Goal: Information Seeking & Learning: Learn about a topic

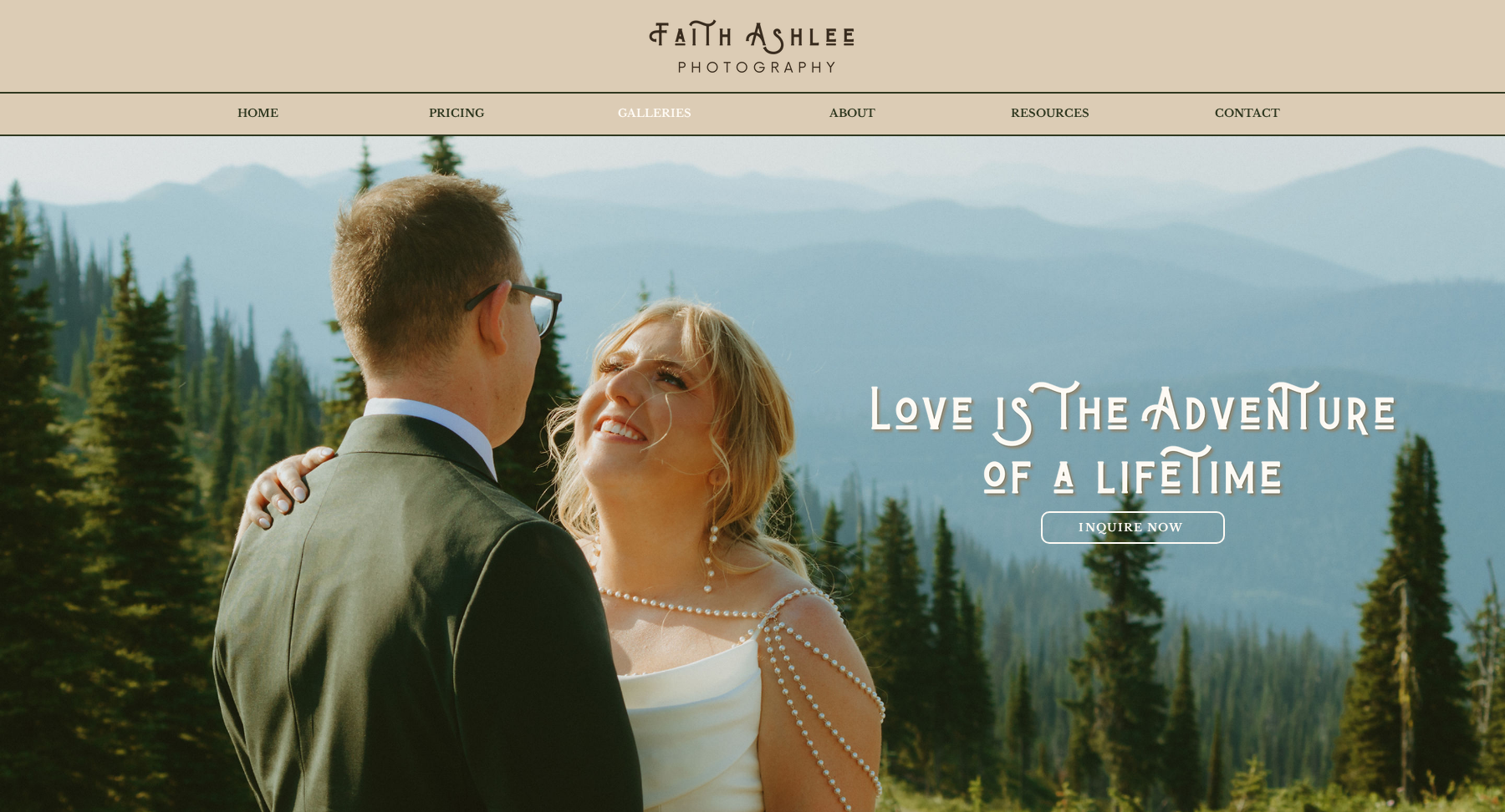
click at [660, 119] on p "GALLERIES" at bounding box center [654, 114] width 90 height 42
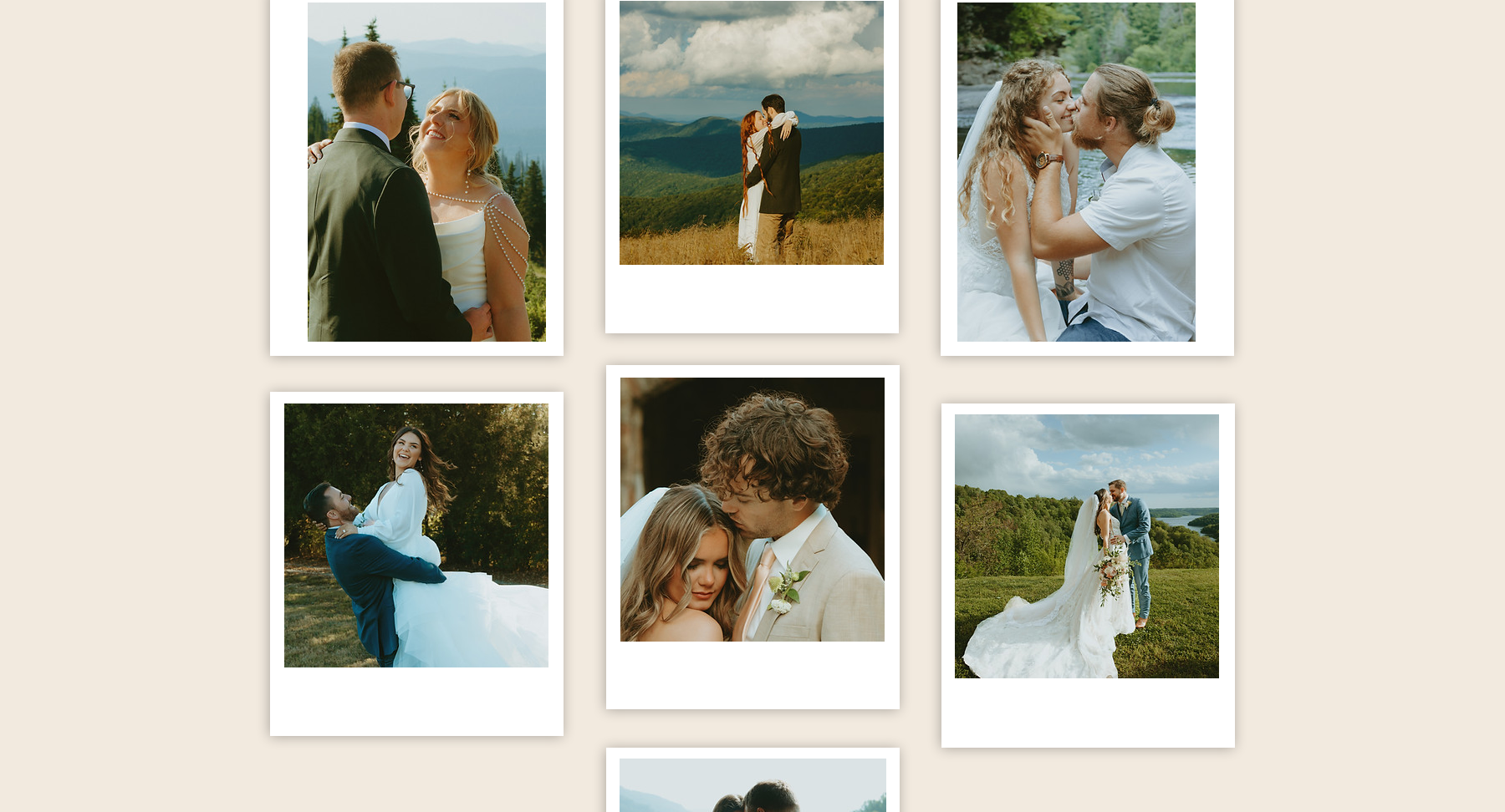
scroll to position [1013, 0]
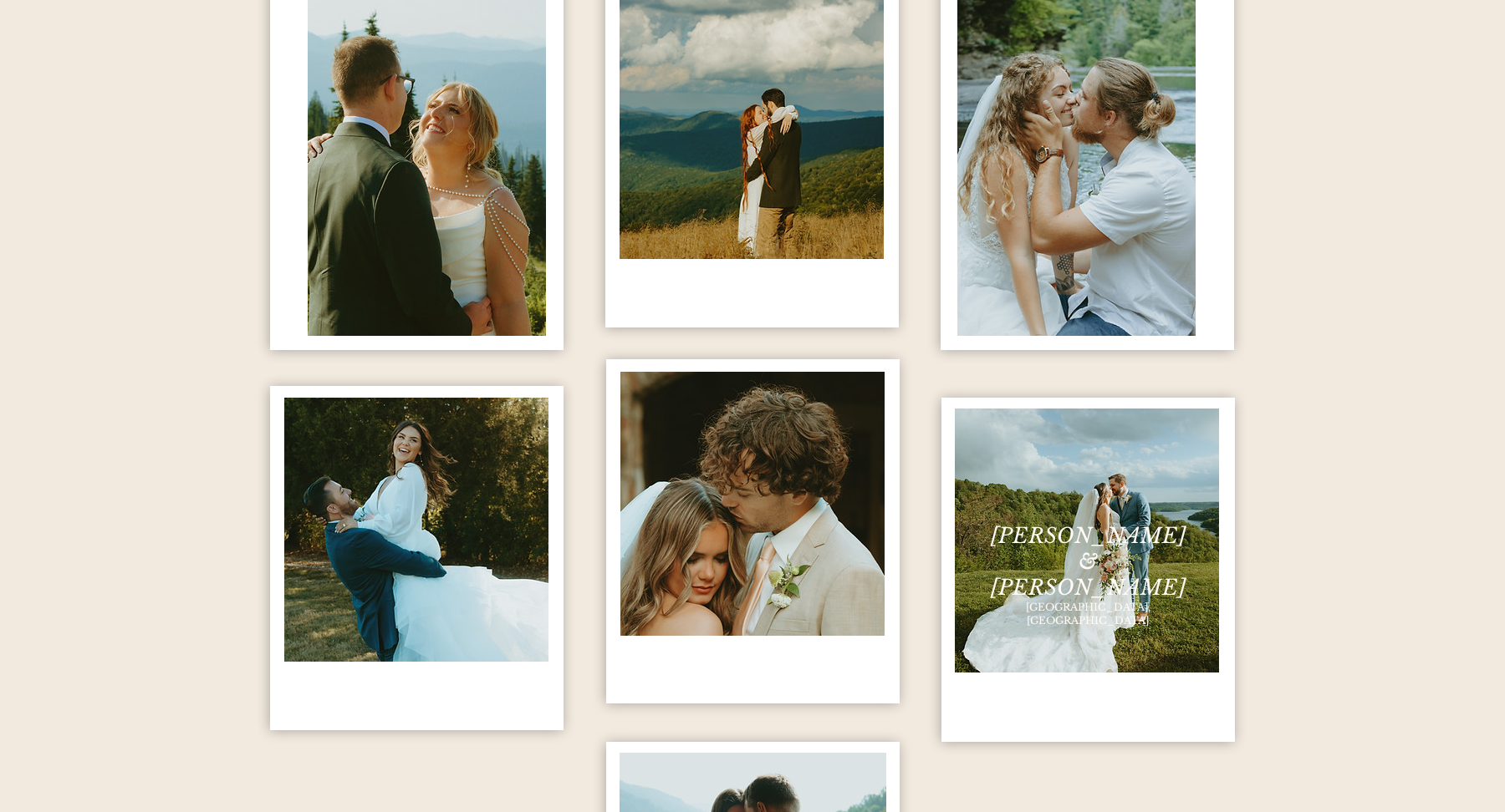
click at [1097, 601] on span "[GEOGRAPHIC_DATA], [GEOGRAPHIC_DATA]" at bounding box center [1088, 614] width 125 height 26
click at [1087, 500] on img "content changes on hover" at bounding box center [1086, 541] width 264 height 264
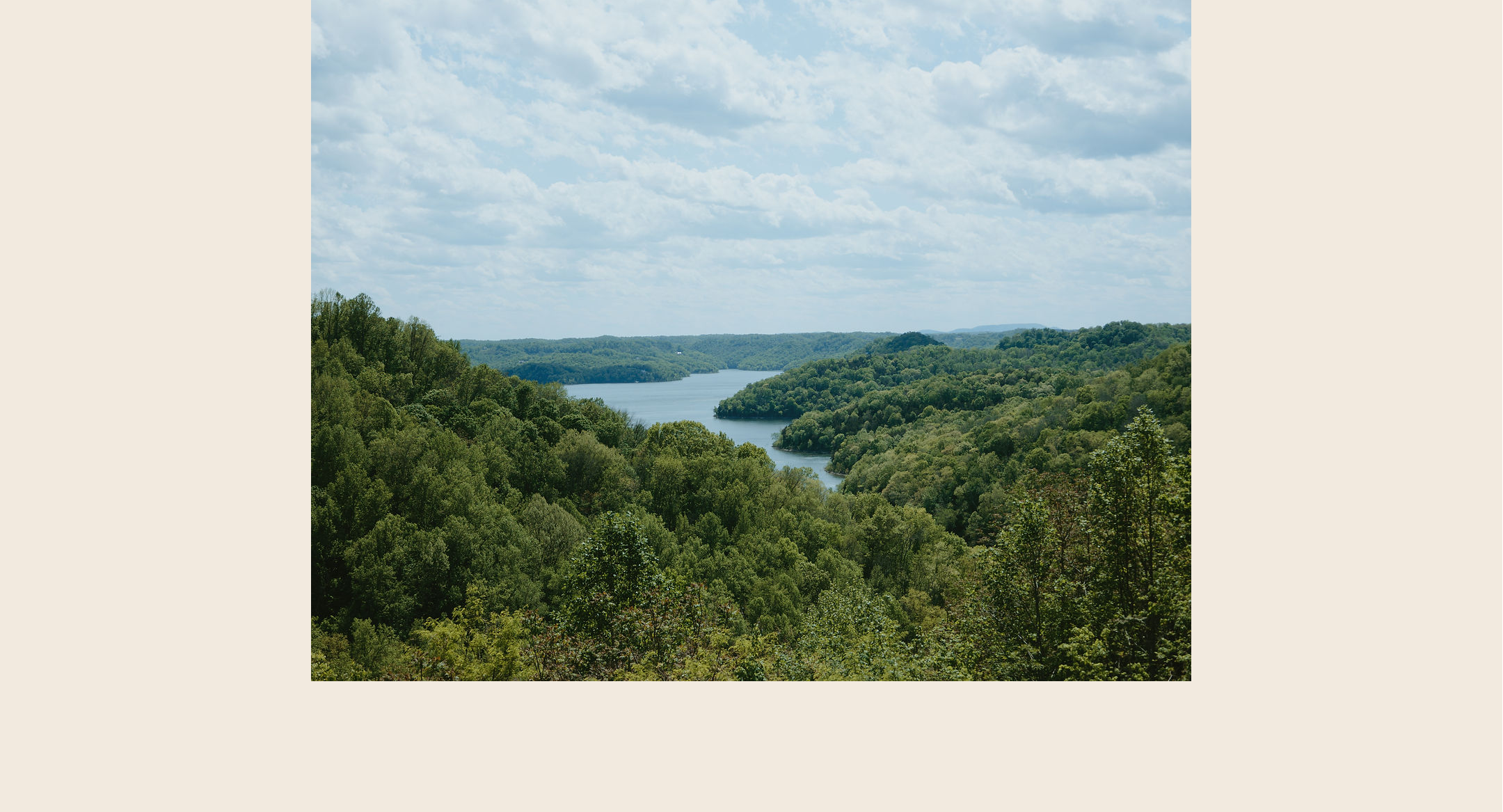
scroll to position [0, 1]
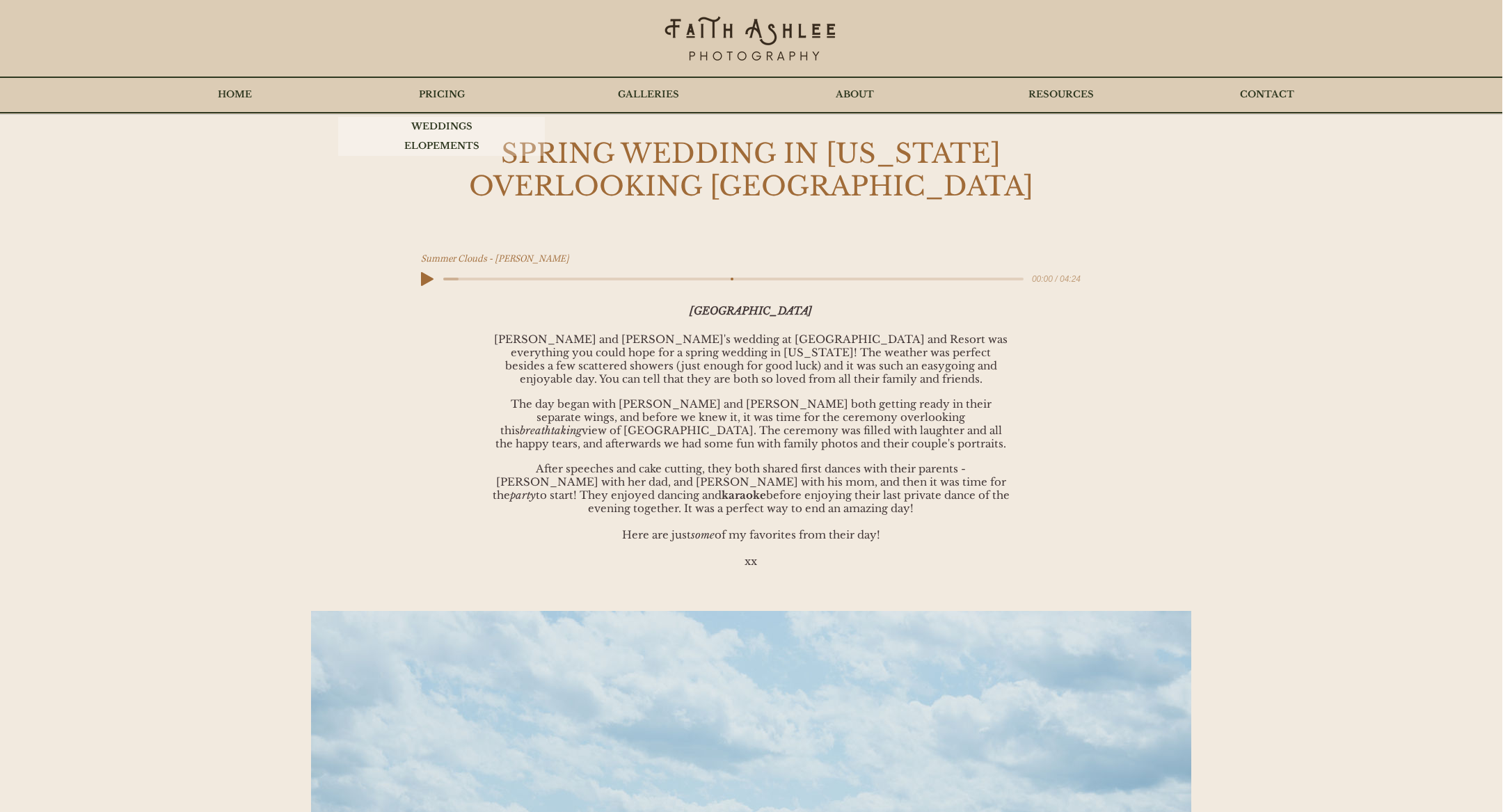
click at [443, 90] on p "PRICING" at bounding box center [442, 95] width 60 height 35
click at [448, 123] on p "WEDDINGS" at bounding box center [442, 126] width 75 height 19
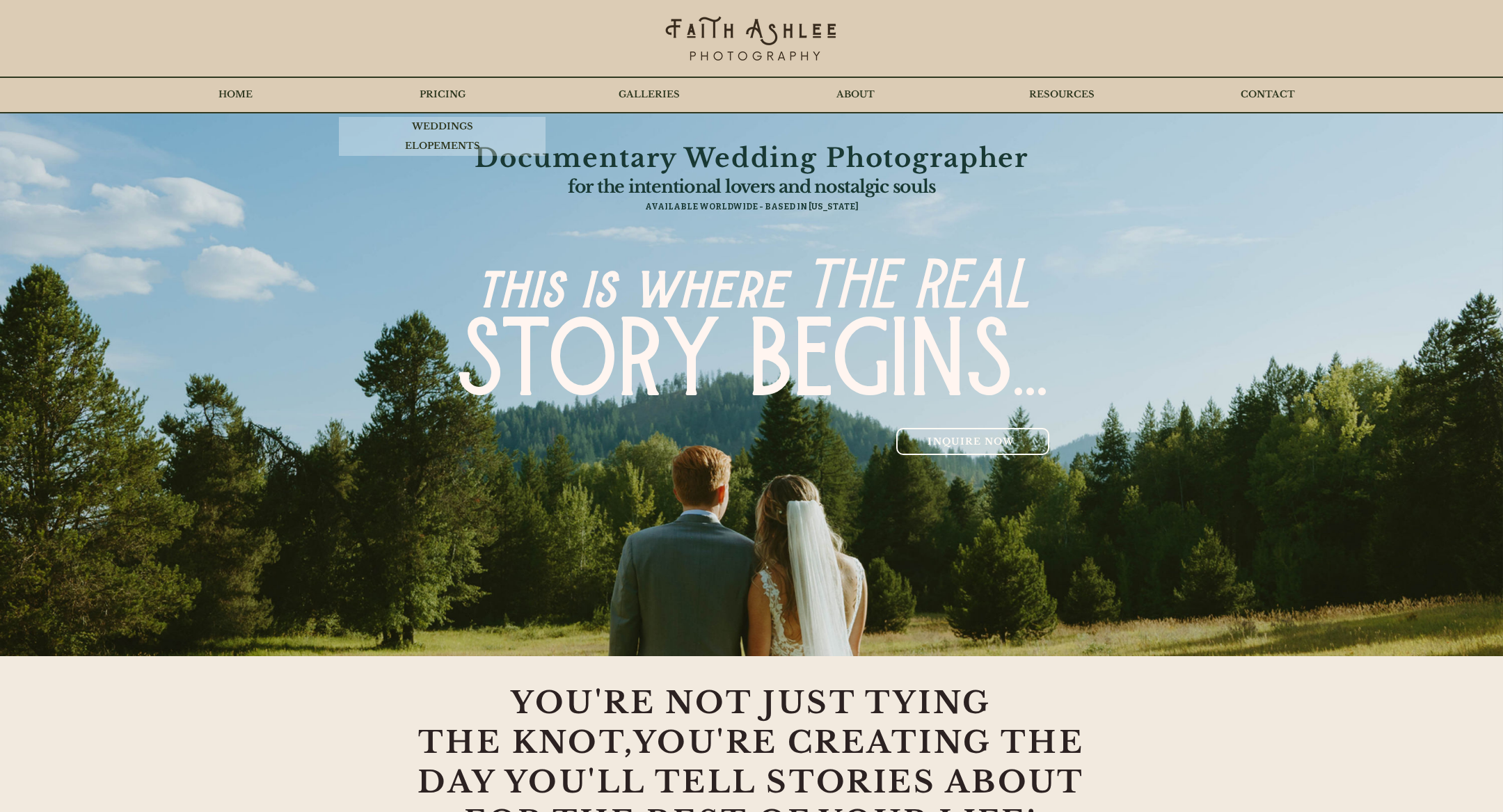
click at [457, 105] on p "PRICING" at bounding box center [442, 95] width 60 height 35
click at [457, 128] on p "WEDDINGS" at bounding box center [442, 126] width 75 height 19
click at [442, 120] on p "WEDDINGS" at bounding box center [442, 126] width 75 height 19
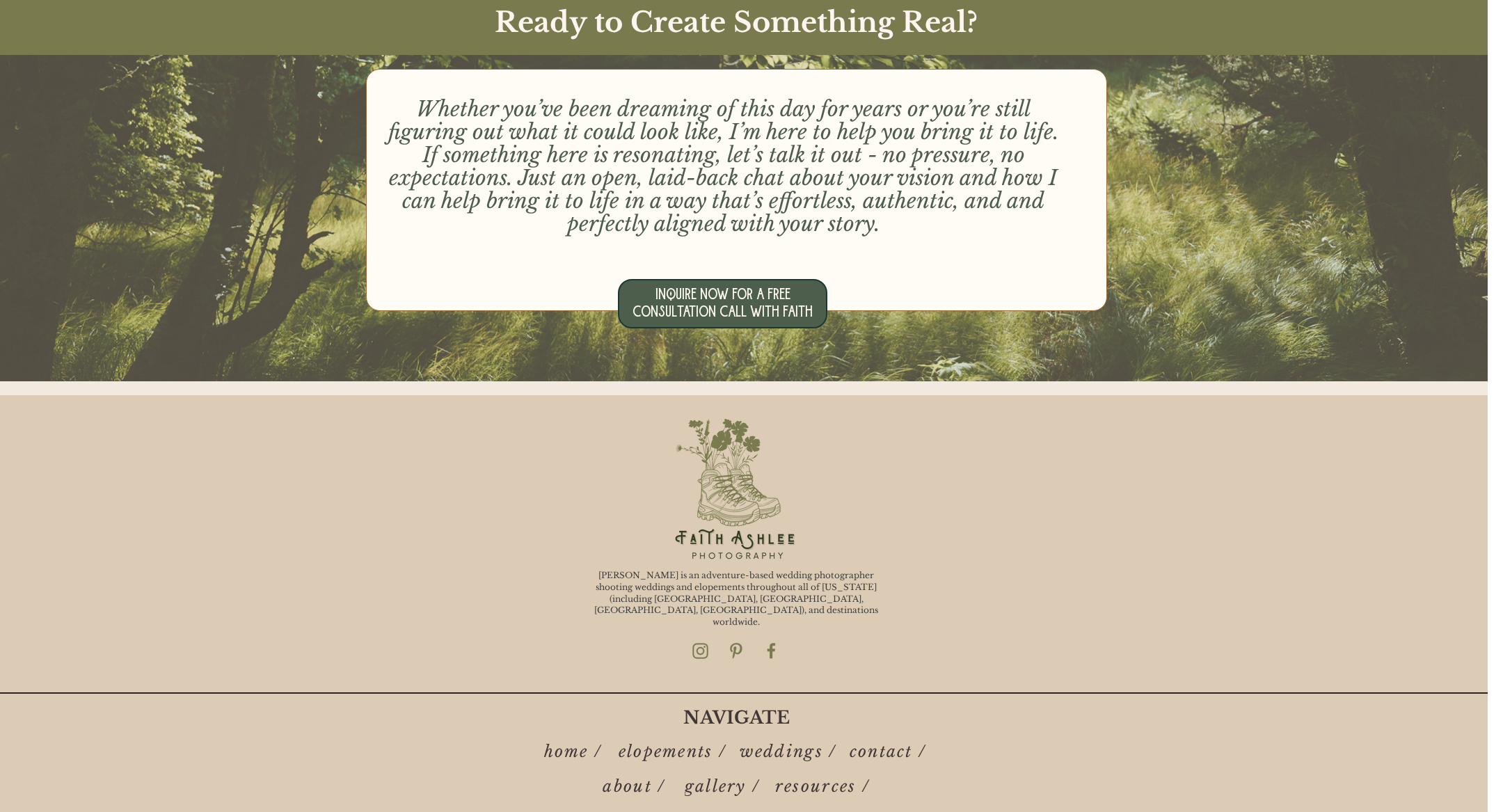
scroll to position [6579, 15]
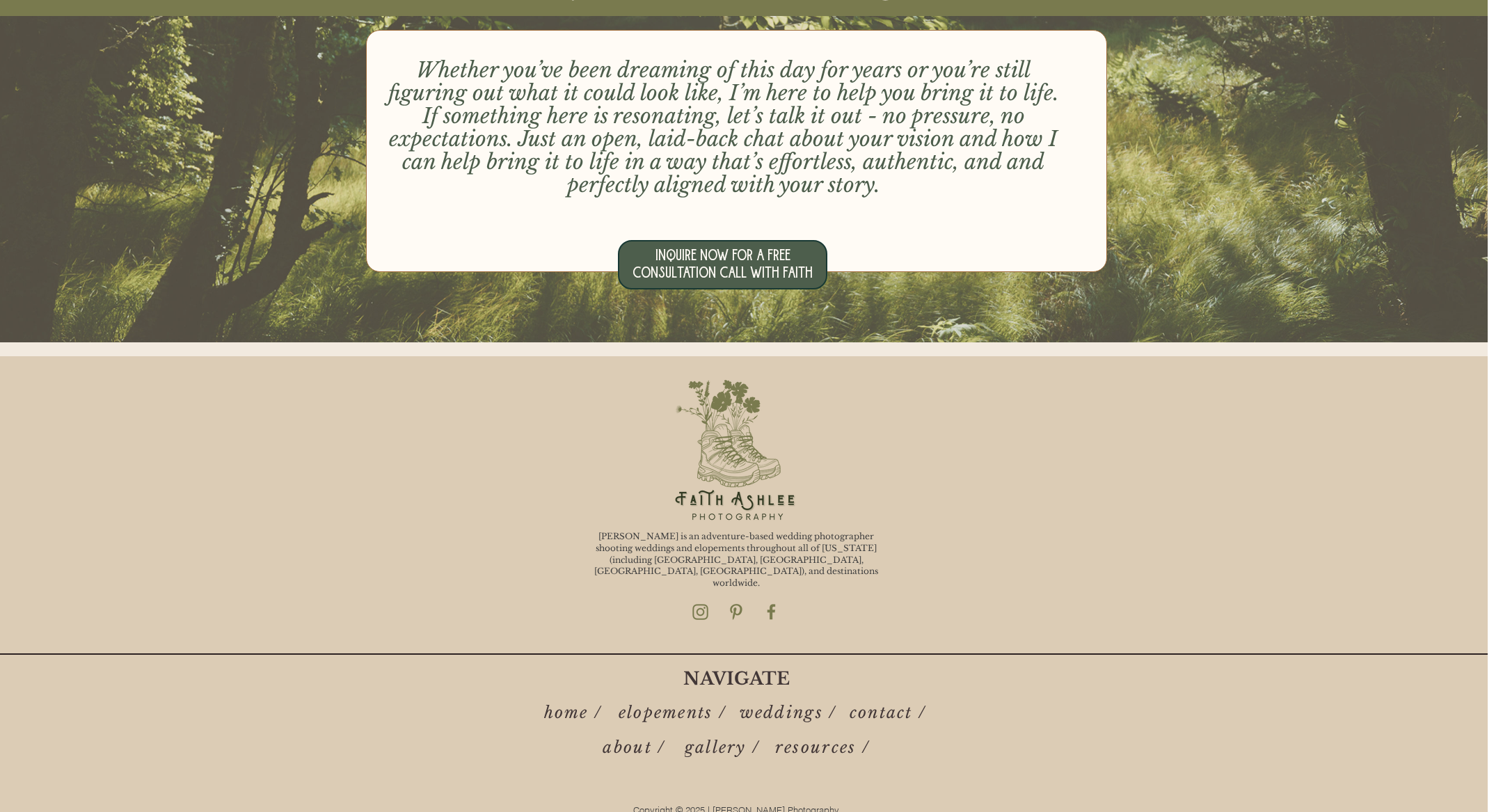
click at [698, 595] on img "Faith Ashlee Photo Instagram" at bounding box center [701, 611] width 17 height 17
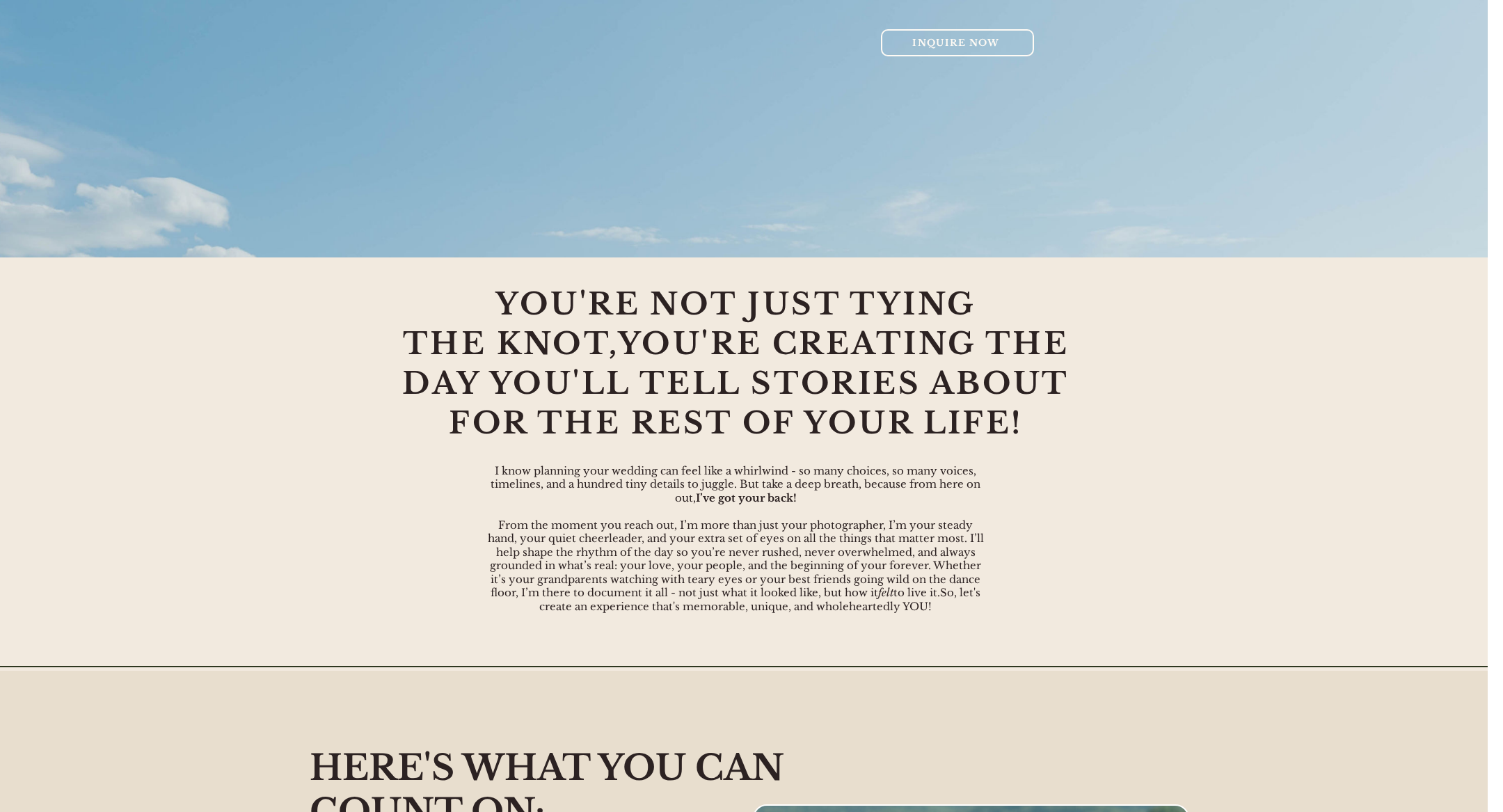
scroll to position [0, 15]
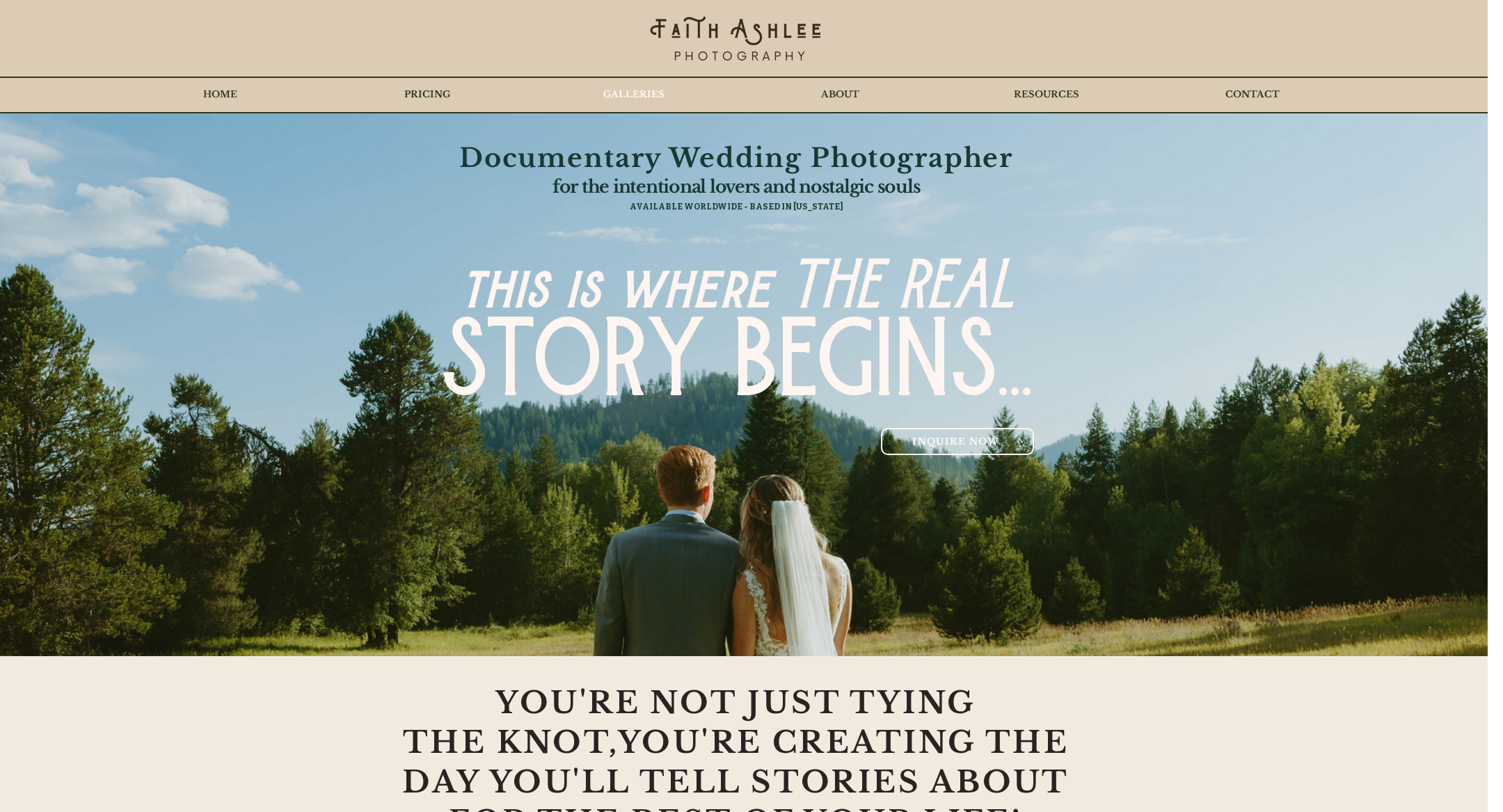
click at [642, 90] on p "GALLERIES" at bounding box center [634, 95] width 75 height 35
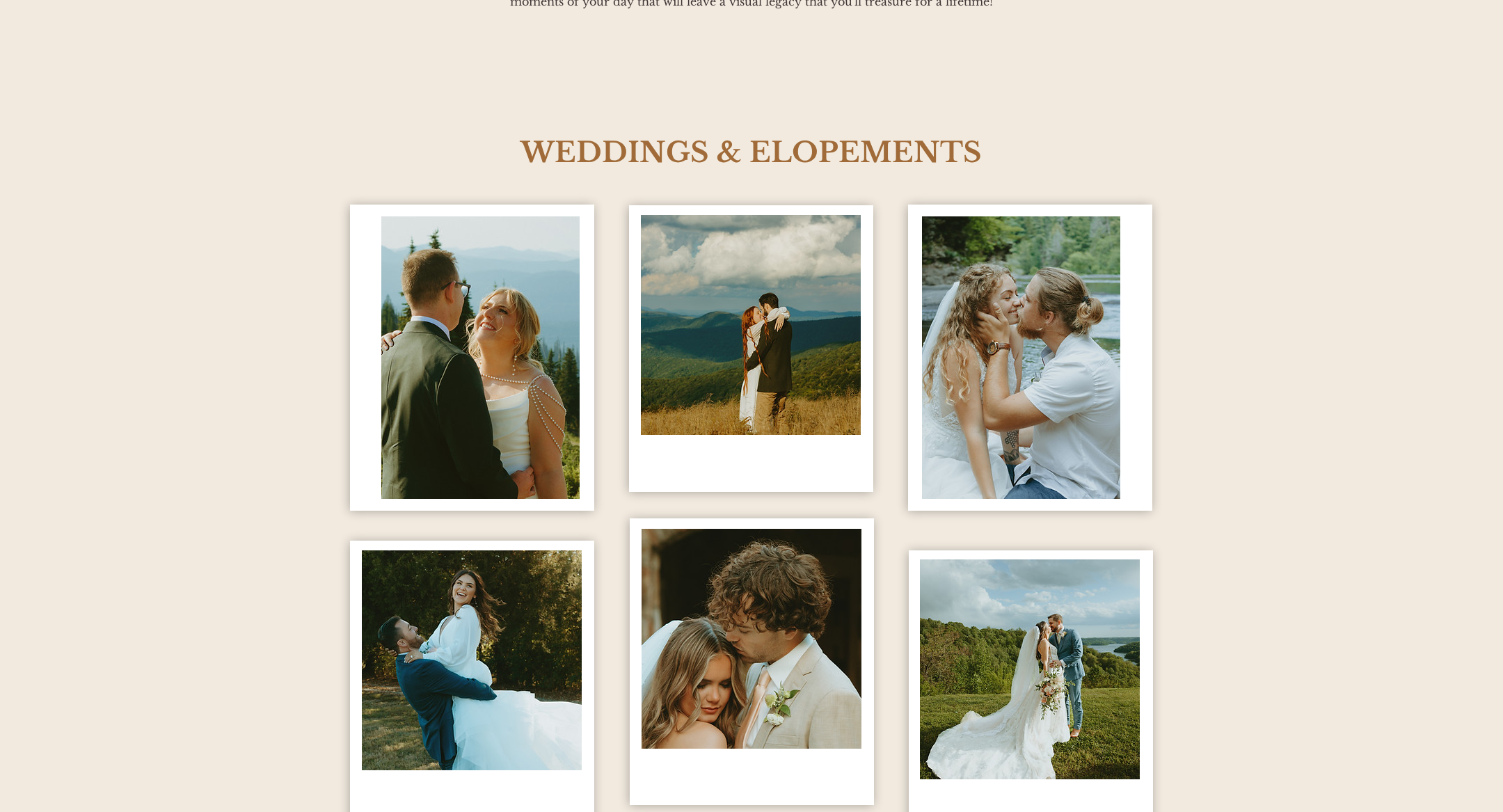
scroll to position [747, 0]
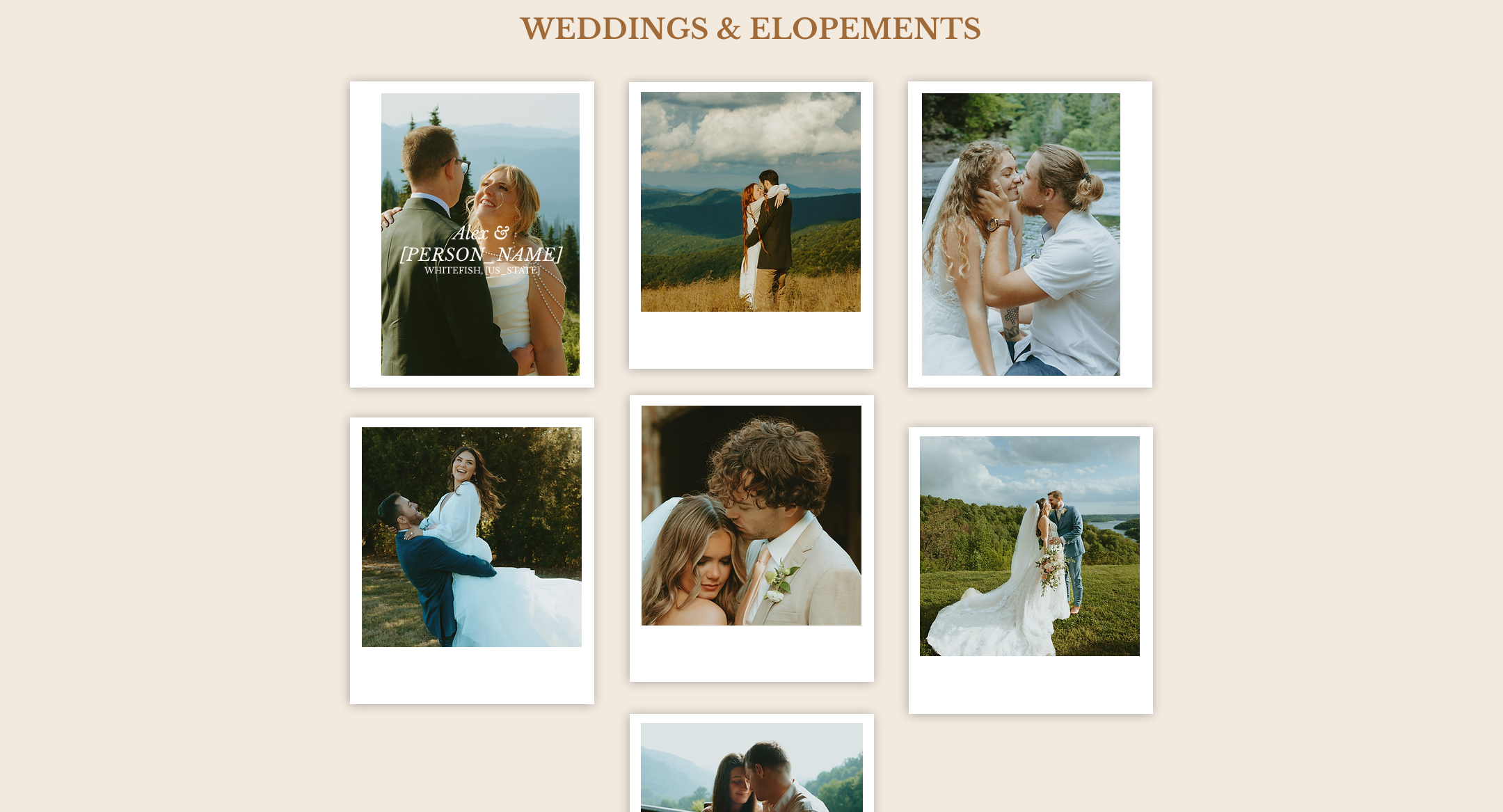
click at [482, 265] on span "WHITEFISH, [US_STATE]" at bounding box center [482, 270] width 115 height 11
click at [475, 189] on img "content changes on hover" at bounding box center [480, 234] width 199 height 282
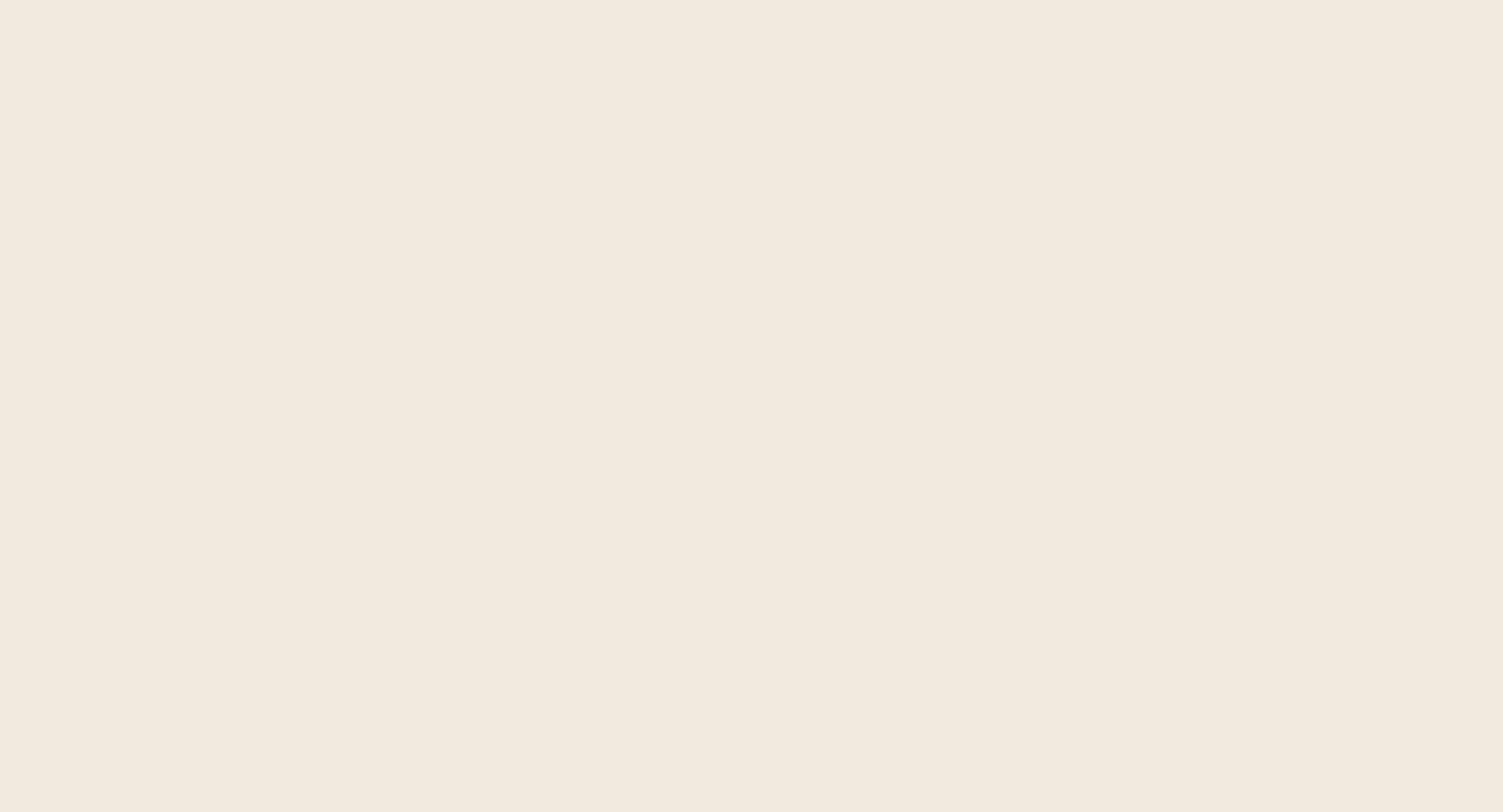
scroll to position [150549, 0]
